Goal: Task Accomplishment & Management: Complete application form

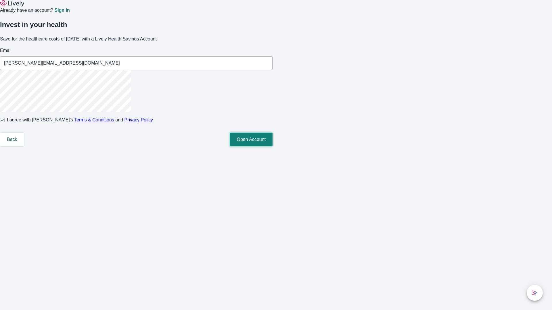
click at [272, 147] on button "Open Account" at bounding box center [251, 140] width 43 height 14
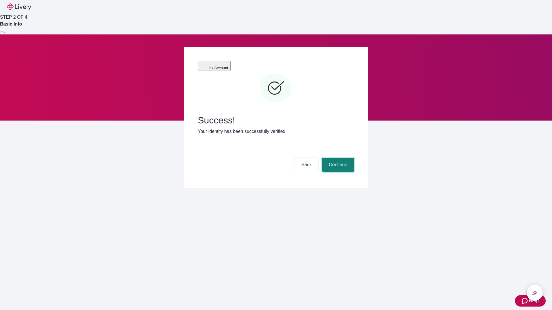
click at [337, 158] on button "Continue" at bounding box center [338, 165] width 32 height 14
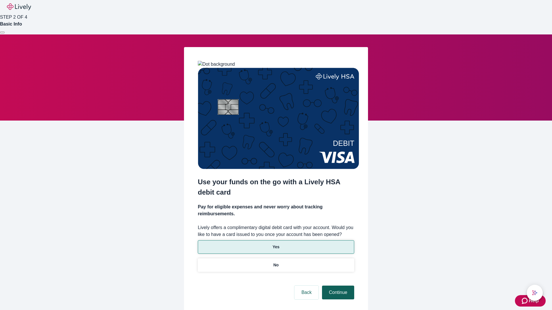
click at [276, 262] on p "No" at bounding box center [275, 265] width 5 height 6
click at [337, 286] on button "Continue" at bounding box center [338, 293] width 32 height 14
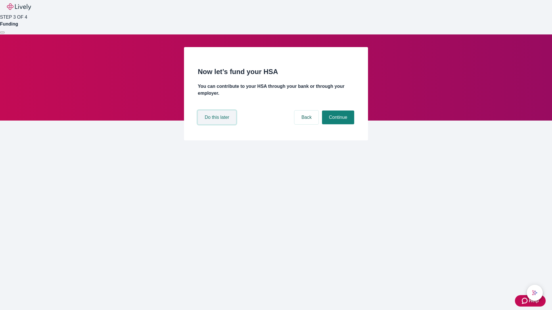
click at [218, 124] on button "Do this later" at bounding box center [217, 118] width 38 height 14
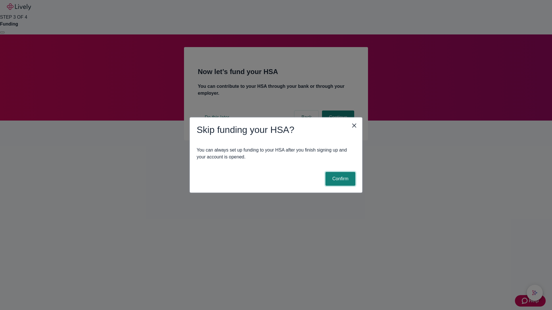
click at [339, 179] on button "Confirm" at bounding box center [340, 179] width 30 height 14
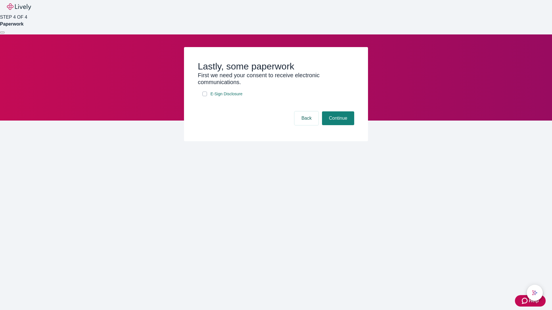
click at [205, 96] on input "E-Sign Disclosure" at bounding box center [204, 94] width 5 height 5
checkbox input "true"
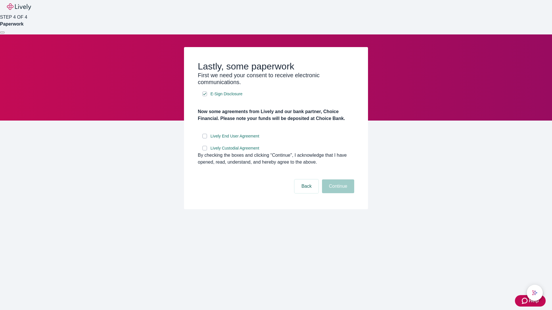
click at [205, 139] on input "Lively End User Agreement" at bounding box center [204, 136] width 5 height 5
checkbox input "true"
click at [205, 151] on input "Lively Custodial Agreement" at bounding box center [204, 148] width 5 height 5
checkbox input "true"
click at [337, 193] on button "Continue" at bounding box center [338, 187] width 32 height 14
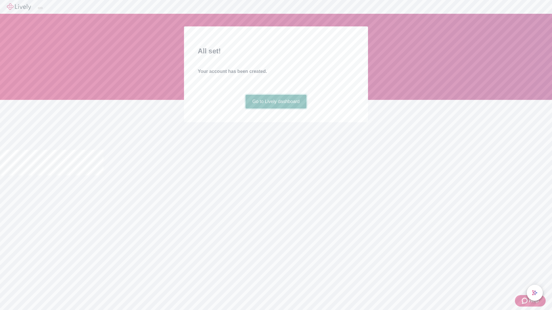
click at [276, 109] on link "Go to Lively dashboard" at bounding box center [275, 102] width 61 height 14
